Goal: Task Accomplishment & Management: Use online tool/utility

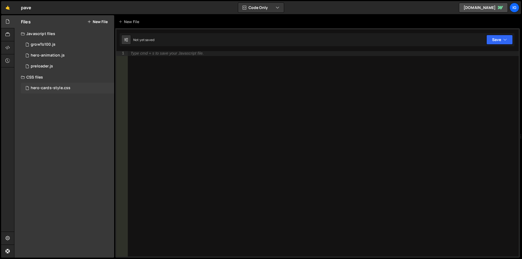
click at [53, 90] on div "hero-cards-style.css" at bounding box center [51, 88] width 40 height 5
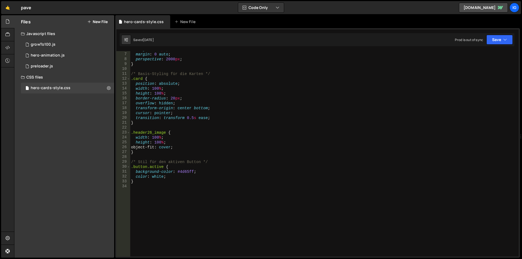
scroll to position [12, 0]
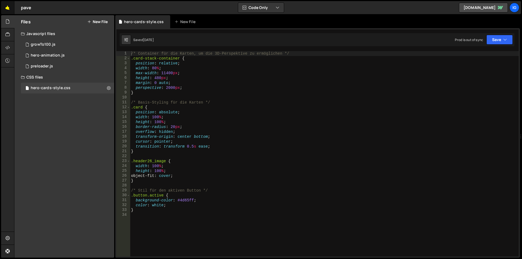
click at [5, 7] on link "🤙" at bounding box center [7, 7] width 13 height 13
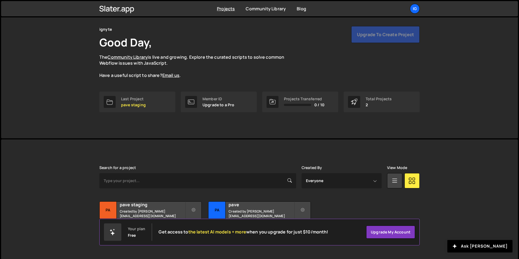
scroll to position [21, 0]
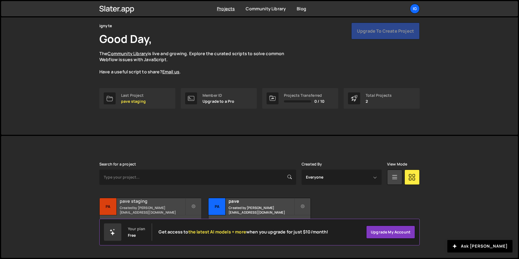
click at [153, 207] on div "pave staging Created by sam@ignyte.studio" at bounding box center [151, 206] width 102 height 17
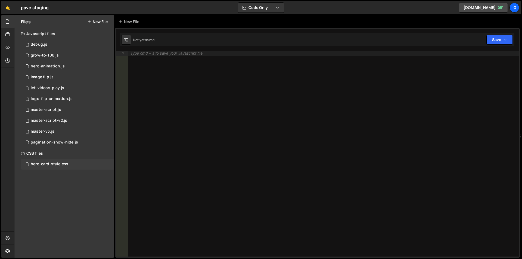
click at [70, 164] on div "hero-card-style.css 0" at bounding box center [67, 164] width 93 height 11
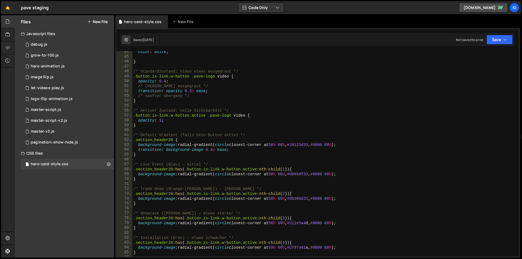
scroll to position [212, 0]
drag, startPoint x: 163, startPoint y: 165, endPoint x: 141, endPoint y: 164, distance: 21.7
click at [141, 164] on div "color : white ; } /* Standardzustand: Video etwas ausgegraut */ .button.is-link…" at bounding box center [324, 156] width 384 height 215
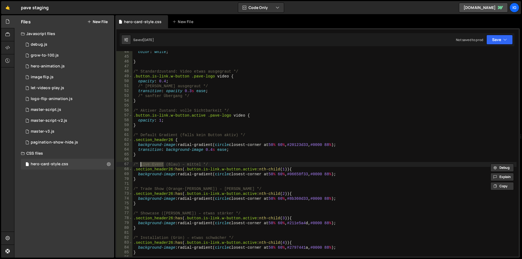
click at [179, 165] on div "color : white ; } /* Standardzustand: Video etwas ausgegraut */ .button.is-link…" at bounding box center [324, 156] width 384 height 215
click at [188, 168] on div "color : white ; } /* Standardzustand: Video etwas ausgegraut */ .button.is-link…" at bounding box center [324, 156] width 384 height 215
click at [197, 189] on div "color : white ; } /* Standardzustand: Video etwas ausgegraut */ .button.is-link…" at bounding box center [324, 156] width 384 height 215
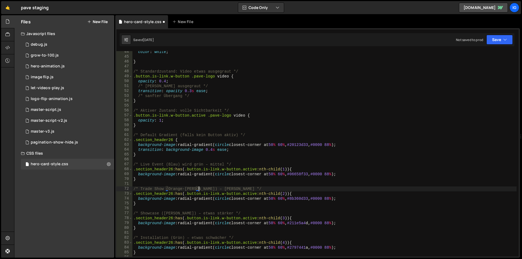
click at [198, 189] on div "color : white ; } /* Standardzustand: Video etwas ausgegraut */ .button.is-link…" at bounding box center [324, 156] width 384 height 215
click at [221, 187] on div "color : white ; } /* Standardzustand: Video etwas ausgegraut */ .button.is-link…" at bounding box center [324, 156] width 384 height 215
click at [182, 215] on div "color : white ; } /* Standardzustand: Video etwas ausgegraut */ .button.is-link…" at bounding box center [324, 156] width 384 height 215
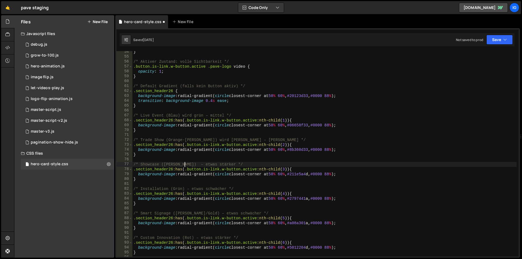
scroll to position [277, 0]
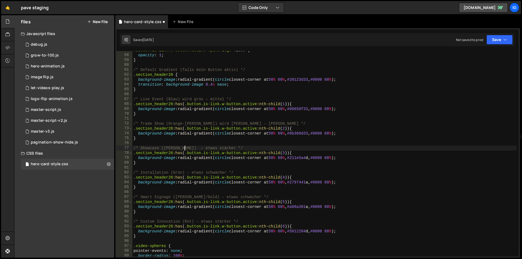
click at [184, 173] on div ".button.is-link.w-button.active .pave-logo video { opacity : 1 ; } /* Default G…" at bounding box center [324, 155] width 384 height 215
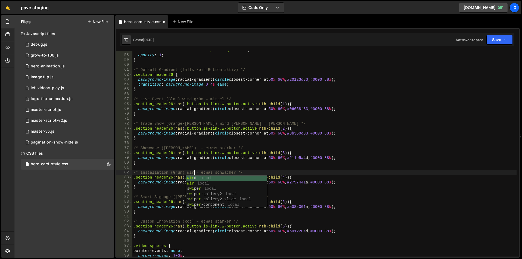
scroll to position [0, 26]
click at [181, 151] on div ".button.is-link.w-button.active .pave-logo video { opacity : 1 ; } /* Default G…" at bounding box center [324, 155] width 384 height 215
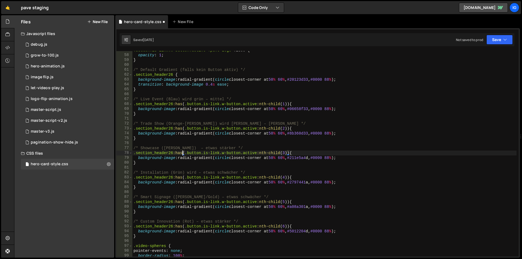
click at [181, 148] on div ".button.is-link.w-button.active .pave-logo video { opacity : 1 ; } /* Default G…" at bounding box center [324, 155] width 384 height 215
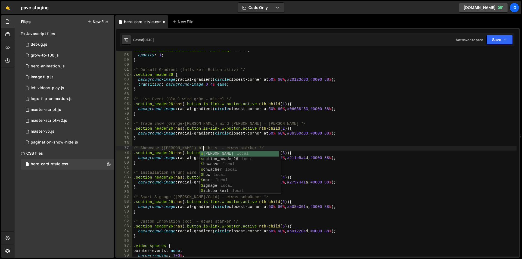
scroll to position [0, 30]
click at [183, 172] on div ".button.is-link.w-button.active .pave-logo video { opacity : 1 ; } /* Default G…" at bounding box center [324, 155] width 384 height 215
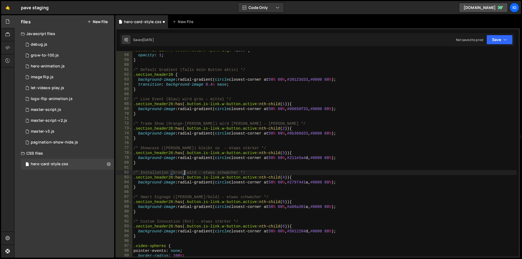
click at [196, 172] on div ".button.is-link.w-button.active .pave-logo video { opacity : 1 ; } /* Default G…" at bounding box center [324, 155] width 384 height 215
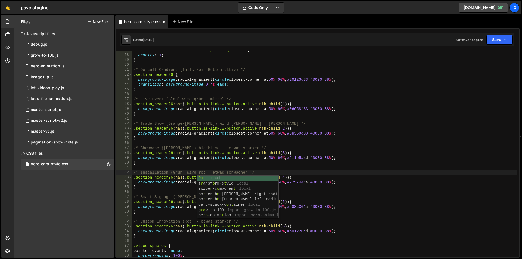
type textarea "/* Installation (Grün) wird rot – etwas schwächer */"
click at [160, 194] on div ".button.is-link.w-button.active .pave-logo video { opacity : 1 ; } /* Default G…" at bounding box center [324, 155] width 384 height 215
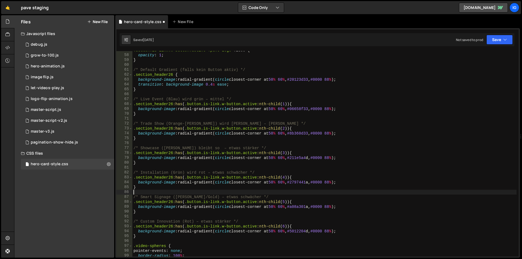
scroll to position [0, 0]
click at [197, 197] on div ".button.is-link.w-button.active .pave-logo video { opacity : 1 ; } /* Default G…" at bounding box center [324, 155] width 384 height 215
click at [199, 198] on div ".button.is-link.w-button.active .pave-logo video { opacity : 1 ; } /* Default G…" at bounding box center [324, 155] width 384 height 215
click at [194, 223] on div ".button.is-link.w-button.active .pave-logo video { opacity : 1 ; } /* Default G…" at bounding box center [324, 155] width 384 height 215
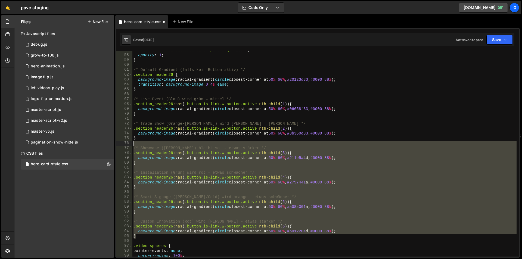
scroll to position [245, 0]
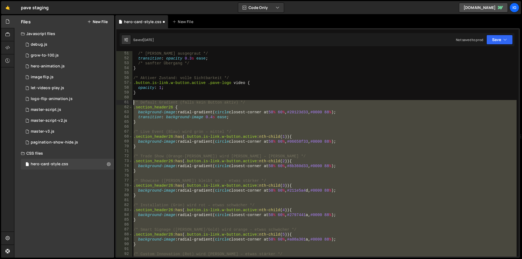
drag, startPoint x: 139, startPoint y: 236, endPoint x: 125, endPoint y: 102, distance: 135.5
click at [125, 102] on div "/* Custom Innovation (Rot) wird [PERSON_NAME] – etwas stärker */ 51 52 53 54 55…" at bounding box center [317, 153] width 402 height 205
type textarea "/* Default Gradient (falls kein Button aktiv) */ .section_header26 {"
click at [133, 102] on div "/* [PERSON_NAME] ausgegraut */ transition : opacity 0.3 s ease ; /* sanfter Übe…" at bounding box center [324, 153] width 384 height 205
paste textarea
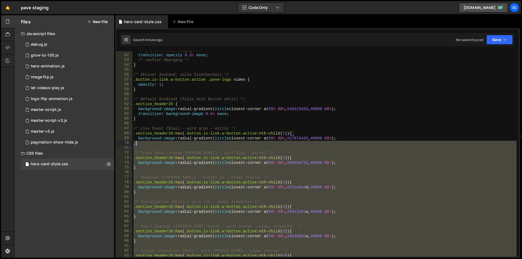
scroll to position [231, 0]
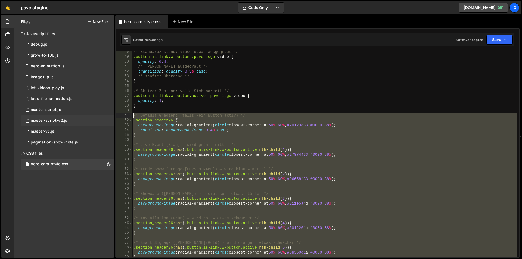
drag, startPoint x: 136, startPoint y: 234, endPoint x: 111, endPoint y: 117, distance: 119.6
click at [111, 117] on div "Files New File Javascript files 1 debug.js 0 1 grow-to-100.js 0 1 hero-animatio…" at bounding box center [268, 136] width 508 height 243
type textarea "/* Default Gradient (falls kein Button aktiv) */ .section_header26 {"
paste textarea
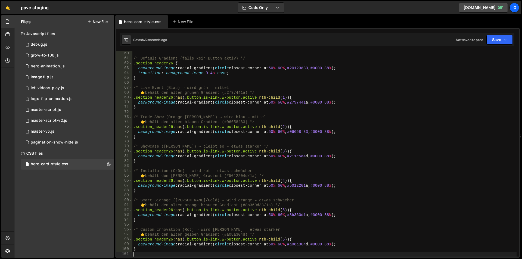
click at [134, 87] on div "/* Default Gradient (falls kein Button aktiv) */ .section_header26 { background…" at bounding box center [324, 158] width 384 height 215
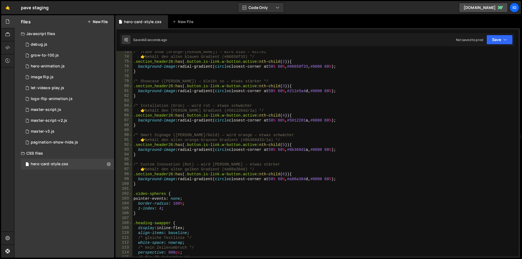
scroll to position [354, 0]
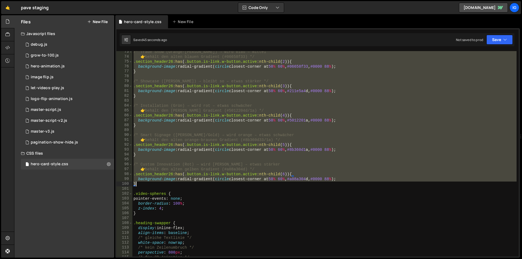
click at [140, 183] on div "/* Trade Show (Orange-[PERSON_NAME]) → wird blau – mittel 👉 behält den alten bl…" at bounding box center [324, 156] width 384 height 215
paste textarea
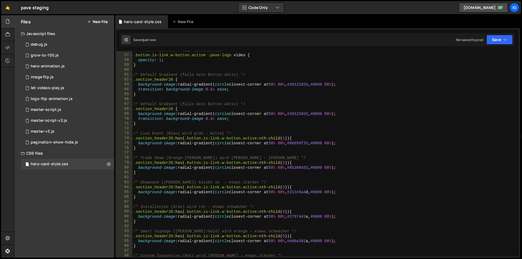
scroll to position [256, 0]
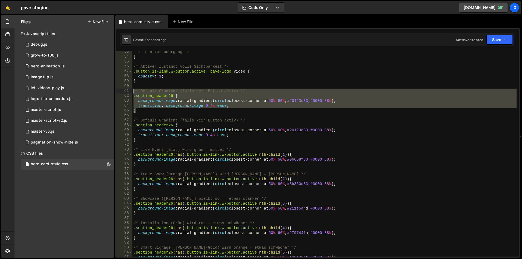
drag, startPoint x: 149, startPoint y: 108, endPoint x: 122, endPoint y: 91, distance: 32.2
click at [122, 91] on div "} 53 54 55 56 57 58 59 60 61 62 63 64 65 66 67 68 69 70 71 72 73 74 75 76 77 78…" at bounding box center [317, 153] width 402 height 205
type textarea "/* Default Gradient (falls kein Button aktiv) */ .section_header26 {"
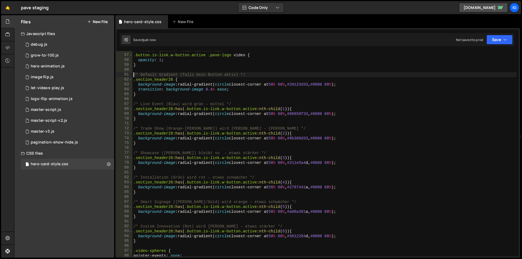
scroll to position [272, 0]
click at [284, 108] on div "/* Aktiver Zustand: volle Sichtbarkeit */ .button.is-link.w-button.active .pave…" at bounding box center [324, 155] width 384 height 215
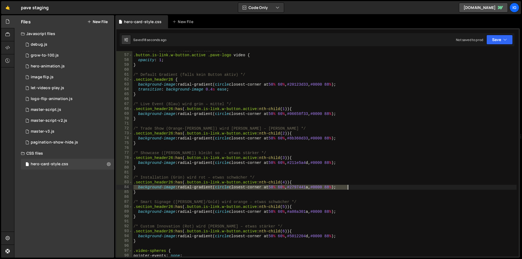
drag, startPoint x: 133, startPoint y: 187, endPoint x: 350, endPoint y: 188, distance: 217.1
click at [350, 188] on div "/* Aktiver Zustand: volle Sichtbarkeit */ .button.is-link.w-button.active .pave…" at bounding box center [324, 155] width 384 height 215
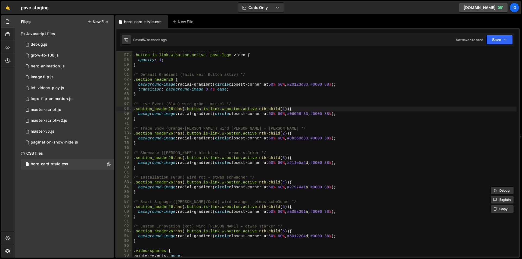
click at [285, 110] on div "/* Aktiver Zustand: volle Sichtbarkeit */ .button.is-link.w-button.active .pave…" at bounding box center [324, 155] width 384 height 215
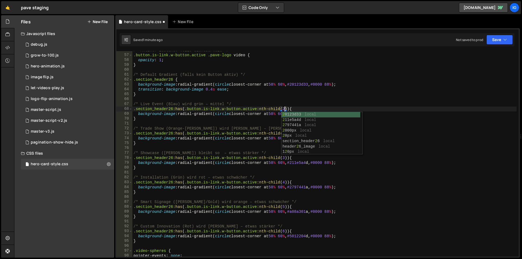
click at [274, 112] on div "/* Aktiver Zustand: volle Sichtbarkeit */ .button.is-link.w-button.active .pave…" at bounding box center [324, 155] width 384 height 215
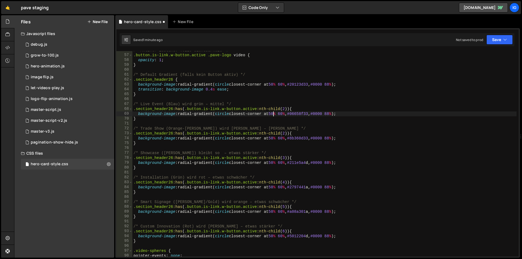
click at [285, 132] on div "/* Aktiver Zustand: volle Sichtbarkeit */ .button.is-link.w-button.active .pave…" at bounding box center [324, 155] width 384 height 215
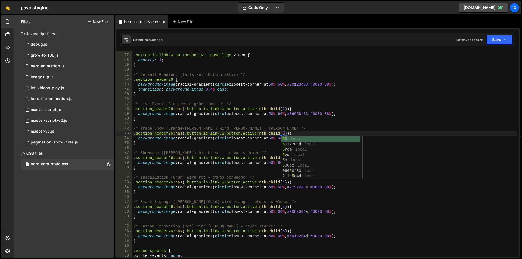
click at [270, 138] on div "/* Aktiver Zustand: volle Sichtbarkeit */ .button.is-link.w-button.active .pave…" at bounding box center [324, 155] width 384 height 215
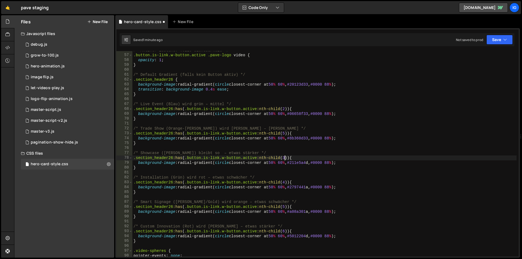
click at [284, 159] on div "/* Aktiver Zustand: volle Sichtbarkeit */ .button.is-link.w-button.active .pave…" at bounding box center [324, 155] width 384 height 215
click at [286, 182] on div "/* Aktiver Zustand: volle Sichtbarkeit */ .button.is-link.w-button.active .pave…" at bounding box center [324, 155] width 384 height 215
click at [285, 233] on div "/* Aktiver Zustand: volle Sichtbarkeit */ .button.is-link.w-button.active .pave…" at bounding box center [324, 155] width 384 height 215
click at [268, 234] on div "/* Aktiver Zustand: volle Sichtbarkeit */ .button.is-link.w-button.active .pave…" at bounding box center [324, 155] width 384 height 215
click at [284, 208] on div "/* Aktiver Zustand: volle Sichtbarkeit */ .button.is-link.w-button.active .pave…" at bounding box center [324, 155] width 384 height 215
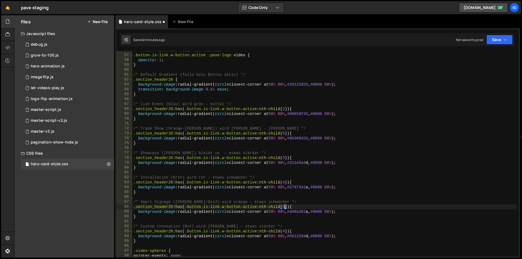
click at [284, 206] on div "/* Aktiver Zustand: volle Sichtbarkeit */ .button.is-link.w-button.active .pave…" at bounding box center [324, 155] width 384 height 215
click at [256, 212] on div "/* Aktiver Zustand: volle Sichtbarkeit */ .button.is-link.w-button.active .pave…" at bounding box center [324, 155] width 384 height 215
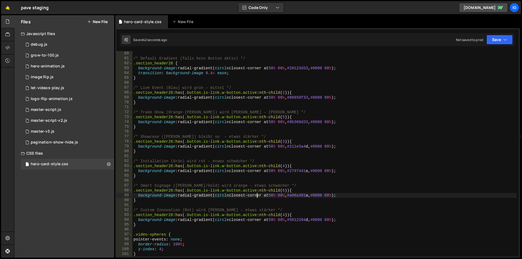
scroll to position [272, 0]
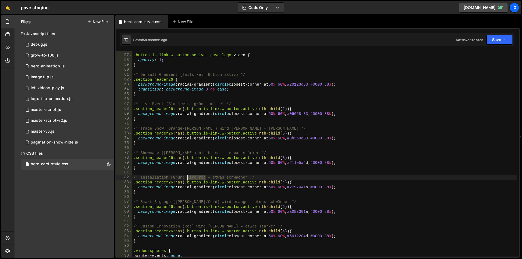
drag, startPoint x: 205, startPoint y: 177, endPoint x: 187, endPoint y: 178, distance: 18.3
click at [187, 178] on div "/* Aktiver Zustand: volle Sichtbarkeit */ .button.is-link.w-button.active .pave…" at bounding box center [324, 155] width 384 height 215
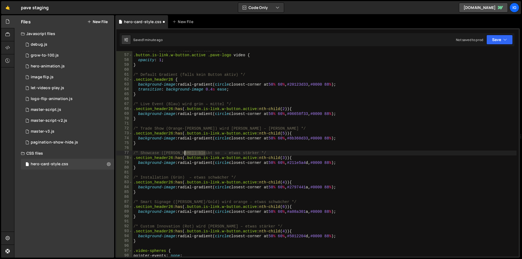
drag, startPoint x: 190, startPoint y: 154, endPoint x: 185, endPoint y: 154, distance: 4.6
click at [185, 154] on div "/* Aktiver Zustand: volle Sichtbarkeit */ .button.is-link.w-button.active .pave…" at bounding box center [324, 155] width 384 height 215
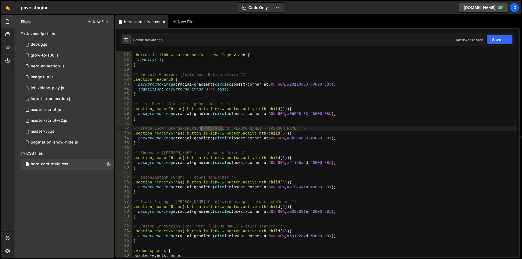
drag, startPoint x: 222, startPoint y: 128, endPoint x: 202, endPoint y: 131, distance: 20.4
click at [201, 131] on div "/* Aktiver Zustand: volle Sichtbarkeit */ .button.is-link.w-button.active .pave…" at bounding box center [324, 155] width 384 height 215
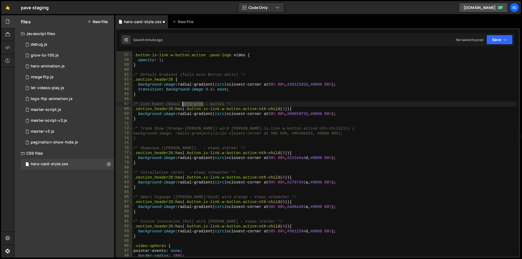
drag, startPoint x: 201, startPoint y: 105, endPoint x: 183, endPoint y: 106, distance: 18.5
click at [183, 106] on div "/* Aktiver Zustand: volle Sichtbarkeit */ .button.is-link.w-button.active .pave…" at bounding box center [324, 155] width 384 height 215
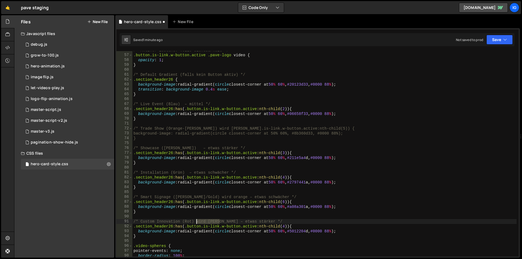
drag, startPoint x: 217, startPoint y: 221, endPoint x: 196, endPoint y: 222, distance: 21.2
click at [196, 222] on div "/* Aktiver Zustand: volle Sichtbarkeit */ .button.is-link.w-button.active .pave…" at bounding box center [324, 155] width 384 height 215
type textarea "/* Custom Innovation (Rot) – etwas stärker */"
click at [253, 215] on div "/* Aktiver Zustand: volle Sichtbarkeit */ .button.is-link.w-button.active .pave…" at bounding box center [324, 155] width 384 height 215
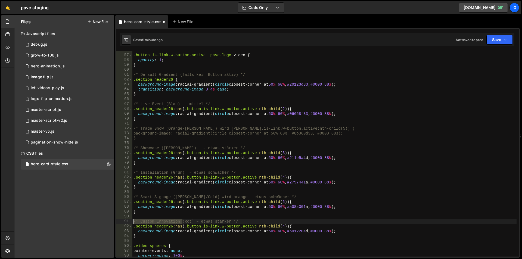
drag, startPoint x: 182, startPoint y: 221, endPoint x: 120, endPoint y: 220, distance: 62.5
click at [120, 220] on div "56 57 58 59 60 61 62 63 64 65 66 67 68 69 70 71 72 73 74 75 76 77 78 79 80 81 8…" at bounding box center [317, 153] width 402 height 205
click at [190, 223] on div "/* Aktiver Zustand: volle Sichtbarkeit */ .button.is-link.w-button.active .pave…" at bounding box center [324, 155] width 384 height 215
drag, startPoint x: 186, startPoint y: 223, endPoint x: 192, endPoint y: 223, distance: 6.3
click at [192, 223] on div "/* Aktiver Zustand: volle Sichtbarkeit */ .button.is-link.w-button.active .pave…" at bounding box center [324, 155] width 384 height 215
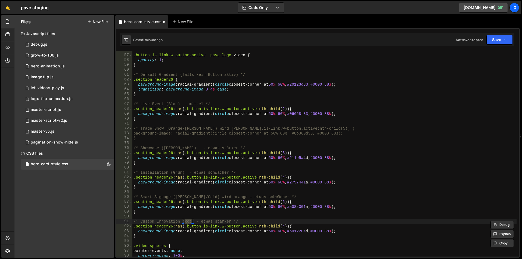
click at [284, 179] on div "/* Aktiver Zustand: volle Sichtbarkeit */ .button.is-link.w-button.active .pave…" at bounding box center [324, 155] width 384 height 215
type textarea ".section_header26:has(.button.is-link.w-button.active:nth-child(1)) {"
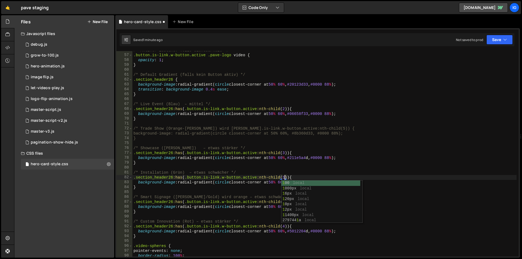
click at [256, 192] on div "/* Aktiver Zustand: volle Sichtbarkeit */ .button.is-link.w-button.active .pave…" at bounding box center [324, 155] width 384 height 215
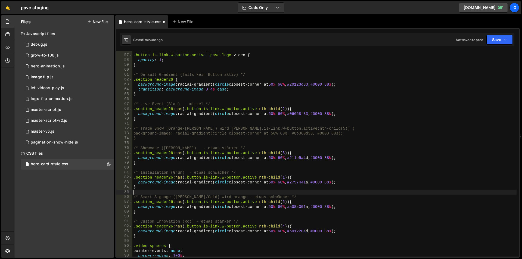
scroll to position [0, 0]
click at [265, 161] on div "/* Aktiver Zustand: volle Sichtbarkeit */ .button.is-link.w-button.active .pave…" at bounding box center [324, 155] width 384 height 215
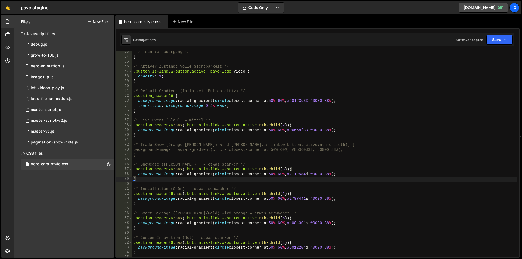
scroll to position [272, 0]
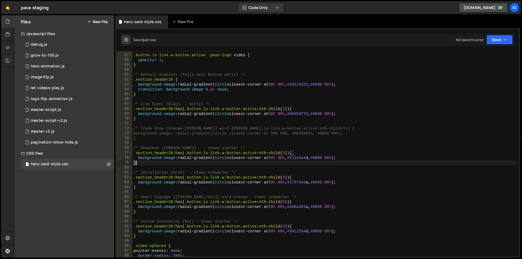
click at [246, 138] on div "/* Aktiver Zustand: volle Sichtbarkeit */ .button.is-link.w-button.active .pave…" at bounding box center [324, 155] width 384 height 215
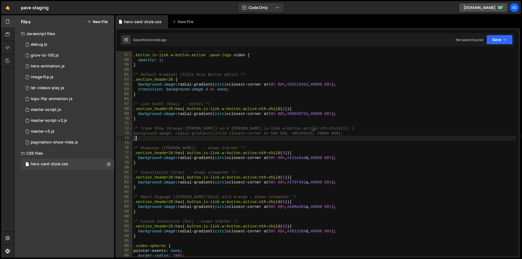
click at [153, 138] on div "/* Aktiver Zustand: volle Sichtbarkeit */ .button.is-link.w-button.active .pave…" at bounding box center [324, 155] width 384 height 215
type textarea "background-image: radial-gradient(circle closest-corner at 50% 60%, #8b360d33, …"
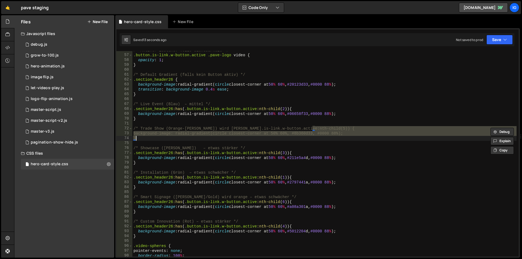
click at [178, 141] on div "/* Aktiver Zustand: volle Sichtbarkeit */ .button.is-link.w-button.active .pave…" at bounding box center [324, 155] width 384 height 215
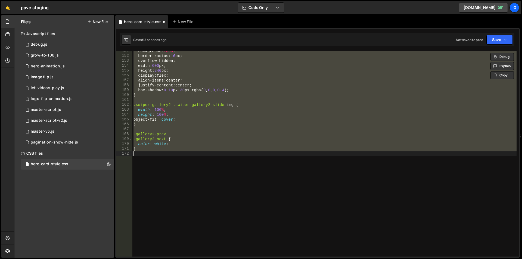
scroll to position [293, 0]
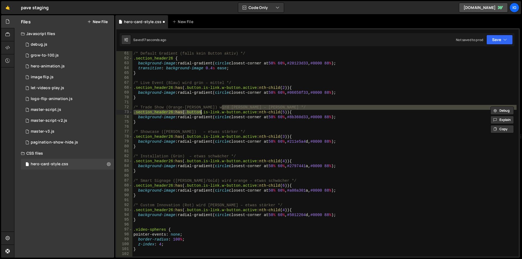
click at [178, 141] on div "/* Default Gradient (falls kein Button aktiv) */ .section_header26 { background…" at bounding box center [324, 158] width 384 height 215
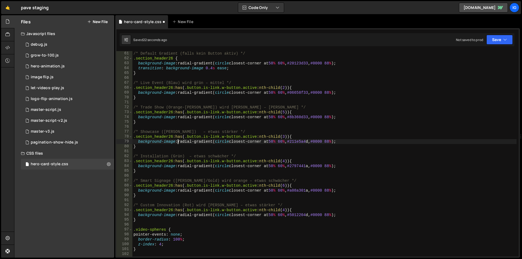
click at [283, 161] on div "/* Default Gradient (falls kein Button aktiv) */ .section_header26 { background…" at bounding box center [324, 158] width 384 height 215
click at [284, 161] on div "/* Default Gradient (falls kein Button aktiv) */ .section_header26 { background…" at bounding box center [324, 158] width 384 height 215
type textarea ".section_header26:has(.button.is-link.w-button.active:nth-child(1)) {"
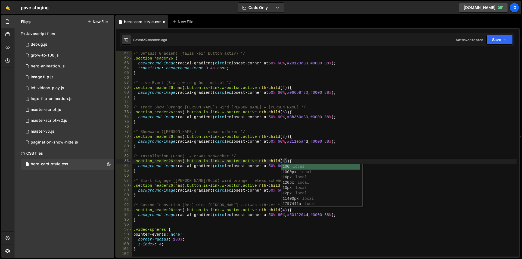
scroll to position [0, 64]
click at [282, 151] on div "/* Default Gradient (falls kein Button aktiv) */ .section_header26 { background…" at bounding box center [324, 158] width 384 height 215
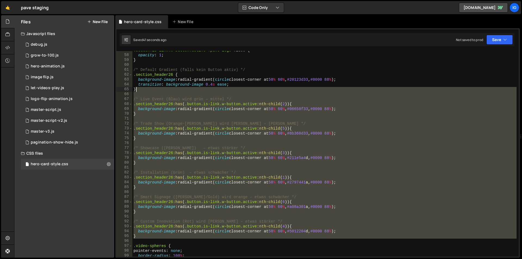
scroll to position [261, 0]
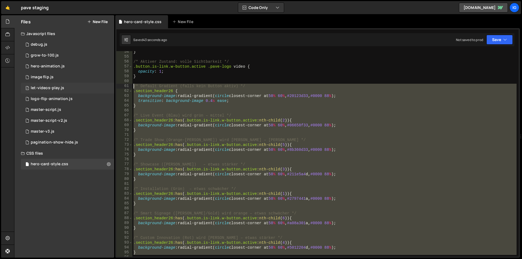
drag, startPoint x: 138, startPoint y: 220, endPoint x: 113, endPoint y: 85, distance: 137.5
click at [113, 85] on div "Files New File Javascript files 1 debug.js 0 1 grow-to-100.js 0 1 hero-animatio…" at bounding box center [268, 136] width 508 height 243
click at [302, 98] on div "} /* Aktiver Zustand: volle Sichtbarkeit */ .button.is-link.w-button.active .pa…" at bounding box center [324, 153] width 384 height 205
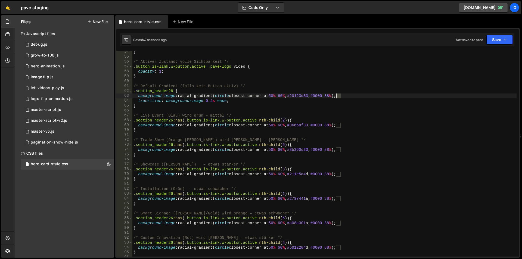
drag, startPoint x: 341, startPoint y: 98, endPoint x: 337, endPoint y: 98, distance: 4.1
click at [337, 98] on div "} /* Aktiver Zustand: volle Sichtbarkeit */ .button.is-link.w-button.active .pa…" at bounding box center [324, 156] width 384 height 215
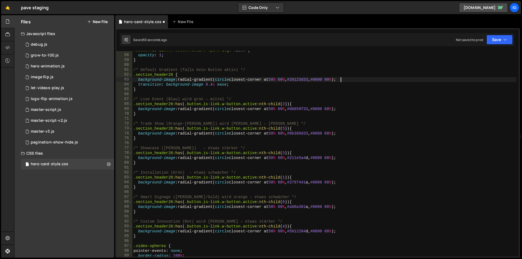
scroll to position [0, 87]
click at [340, 111] on div ".button.is-link.w-button.active .pave-logo video { opacity : 1 ; } /* Default G…" at bounding box center [324, 155] width 384 height 215
click at [340, 135] on div ".button.is-link.w-button.active .pave-logo video { opacity : 1 ; } /* Default G…" at bounding box center [324, 155] width 384 height 215
click at [340, 158] on div ".button.is-link.w-button.active .pave-logo video { opacity : 1 ; } /* Default G…" at bounding box center [324, 155] width 384 height 215
click at [341, 183] on div ".button.is-link.w-button.active .pave-logo video { opacity : 1 ; } /* Default G…" at bounding box center [324, 155] width 384 height 215
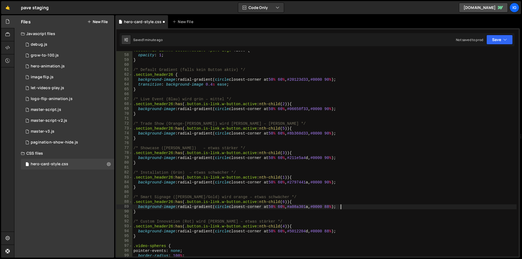
click at [341, 208] on div ".button.is-link.w-button.active .pave-logo video { opacity : 1 ; } /* Default G…" at bounding box center [324, 155] width 384 height 215
click at [341, 233] on div ".button.is-link.w-button.active .pave-logo video { opacity : 1 ; } /* Default G…" at bounding box center [324, 155] width 384 height 215
click at [340, 80] on div ".button.is-link.w-button.active .pave-logo video { opacity : 1 ; } /* Default G…" at bounding box center [324, 155] width 384 height 215
drag, startPoint x: 341, startPoint y: 183, endPoint x: 336, endPoint y: 184, distance: 4.4
click at [336, 184] on div ".button.is-link.w-button.active .pave-logo video { opacity : 1 ; } /* Default G…" at bounding box center [324, 155] width 384 height 215
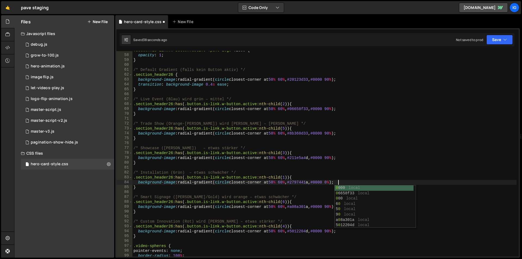
type textarea "background-image: radial-gradient(circle closest-corner at 50% 60%, #2797441a, …"
click at [328, 169] on div ".button.is-link.w-button.active .pave-logo video { opacity : 1 ; } /* Default G…" at bounding box center [324, 155] width 384 height 215
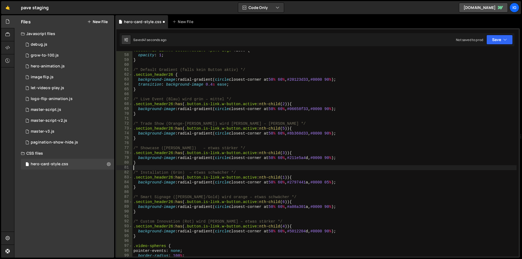
click at [338, 184] on div ".button.is-link.w-button.active .pave-logo video { opacity : 1 ; } /* Default G…" at bounding box center [324, 155] width 384 height 215
click at [340, 208] on div ".button.is-link.w-button.active .pave-logo video { opacity : 1 ; } /* Default G…" at bounding box center [324, 155] width 384 height 215
click at [340, 231] on div ".button.is-link.w-button.active .pave-logo video { opacity : 1 ; } /* Default G…" at bounding box center [324, 155] width 384 height 215
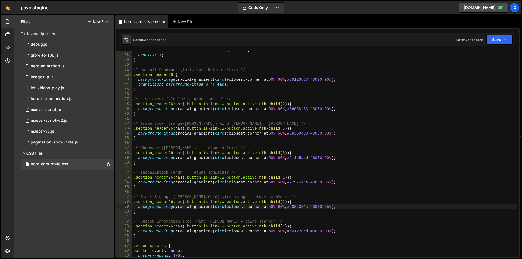
click at [340, 233] on div ".button.is-link.w-button.active .pave-logo video { opacity : 1 ; } /* Default G…" at bounding box center [324, 155] width 384 height 215
click at [339, 159] on div ".button.is-link.w-button.active .pave-logo video { opacity : 1 ; } /* Default G…" at bounding box center [324, 155] width 384 height 215
click at [341, 132] on div ".button.is-link.w-button.active .pave-logo video { opacity : 1 ; } /* Default G…" at bounding box center [324, 155] width 384 height 215
click at [340, 109] on div ".button.is-link.w-button.active .pave-logo video { opacity : 1 ; } /* Default G…" at bounding box center [324, 155] width 384 height 215
click at [341, 80] on div ".button.is-link.w-button.active .pave-logo video { opacity : 1 ; } /* Default G…" at bounding box center [324, 155] width 384 height 215
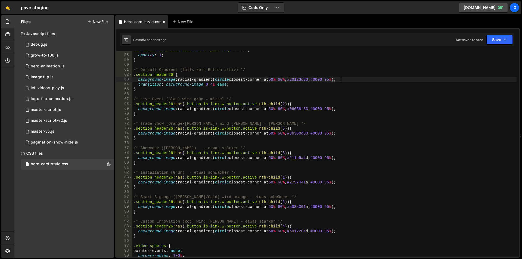
click at [279, 105] on div ".button.is-link.w-button.active .pave-logo video { opacity : 1 ; } /* Default G…" at bounding box center [324, 155] width 384 height 215
type textarea ".section_header26:has(.button.is-link.w-button.active:nth-child(2)) {"
click at [44, 110] on div "master-script.js" at bounding box center [46, 109] width 30 height 5
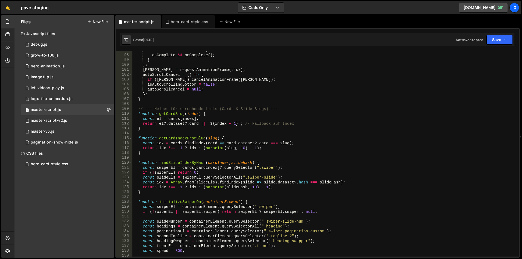
scroll to position [473, 0]
click at [130, 203] on span at bounding box center [130, 201] width 3 height 5
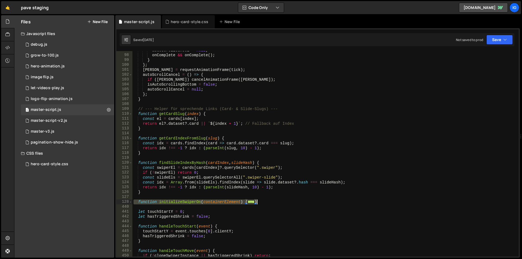
drag, startPoint x: 134, startPoint y: 202, endPoint x: 267, endPoint y: 203, distance: 132.3
click at [267, 203] on div "autoScrollCancel = null ; onComplete && onComplete ( ) ; } } ; [PERSON_NAME] = …" at bounding box center [324, 155] width 384 height 215
click at [131, 202] on span at bounding box center [130, 201] width 3 height 5
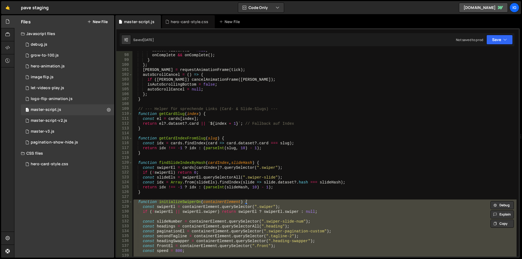
click at [289, 120] on div "autoScrollCancel = null ; onComplete && onComplete ( ) ; } } ; [PERSON_NAME] = …" at bounding box center [324, 155] width 384 height 215
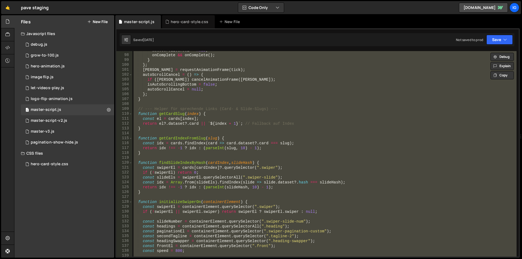
click at [265, 112] on div "autoScrollCancel = null ; onComplete && onComplete ( ) ; } } ; [PERSON_NAME] = …" at bounding box center [324, 153] width 384 height 205
type textarea "function getCardSlug(index) {"
